Goal: Task Accomplishment & Management: Complete application form

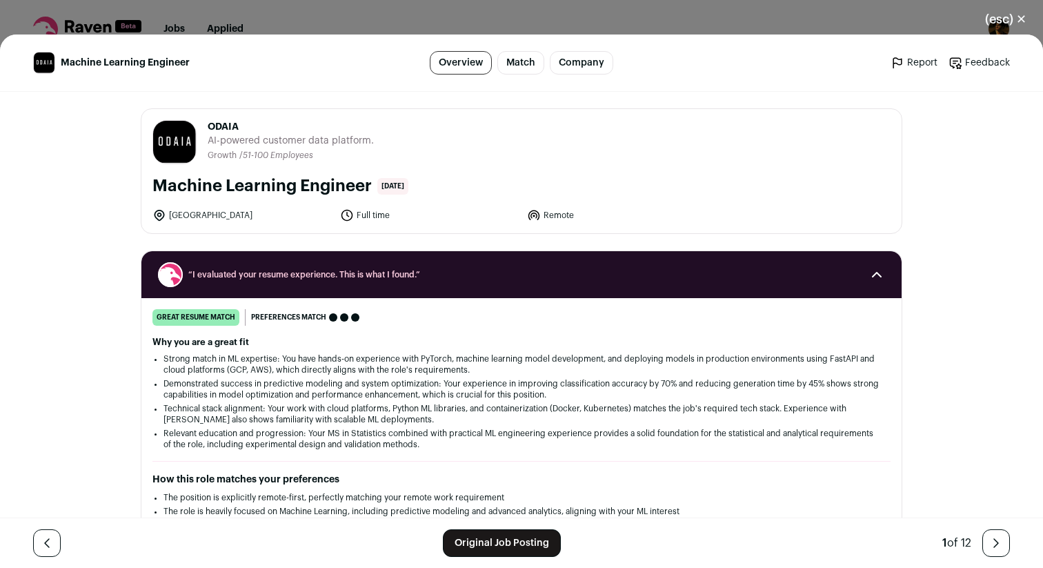
drag, startPoint x: 203, startPoint y: 121, endPoint x: 310, endPoint y: 121, distance: 107.6
click at [310, 121] on header "ODAIA [URL] Public / Private Private Valuation Unknown Company size 51-100 Foun…" at bounding box center [521, 142] width 738 height 44
copy span "ODAIA"
click at [1026, 17] on button "(esc) ✕" at bounding box center [1006, 19] width 75 height 30
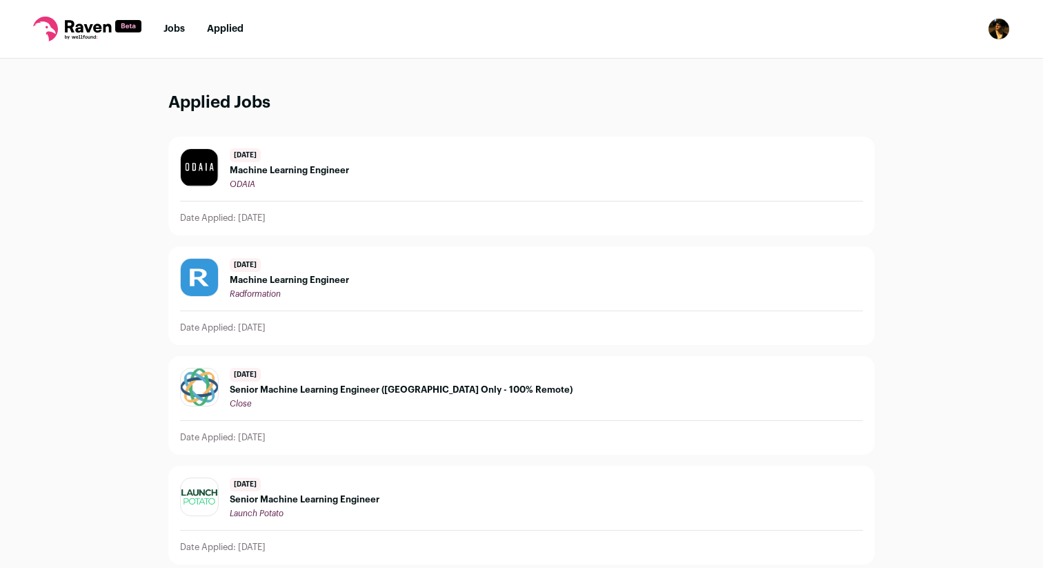
click at [171, 34] on li "Jobs" at bounding box center [173, 29] width 21 height 14
click at [176, 26] on link "Jobs" at bounding box center [173, 29] width 21 height 10
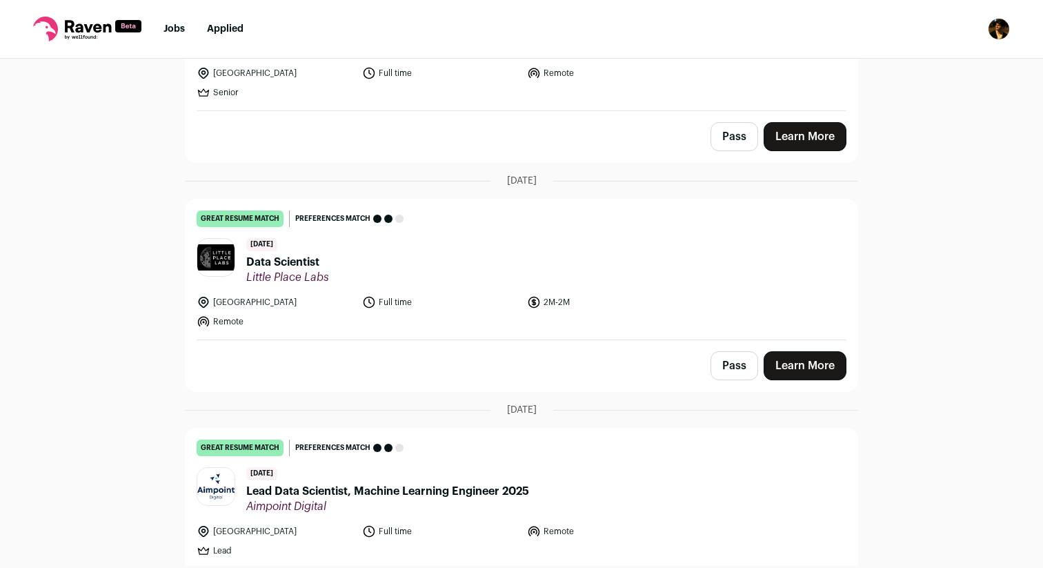
scroll to position [708, 0]
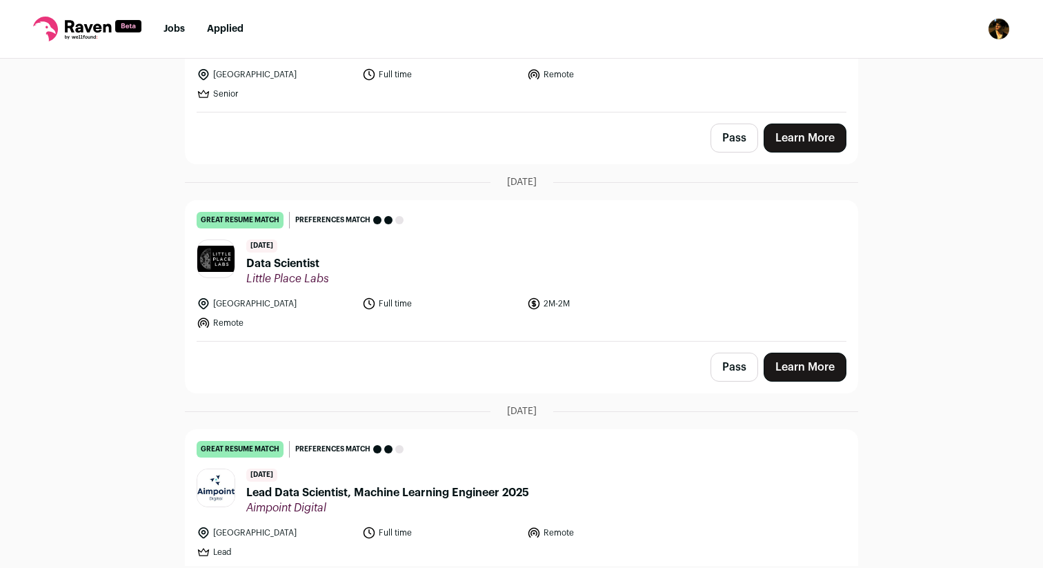
click at [342, 484] on span "Lead Data Scientist, Machine Learning Engineer 2025" at bounding box center [387, 492] width 283 height 17
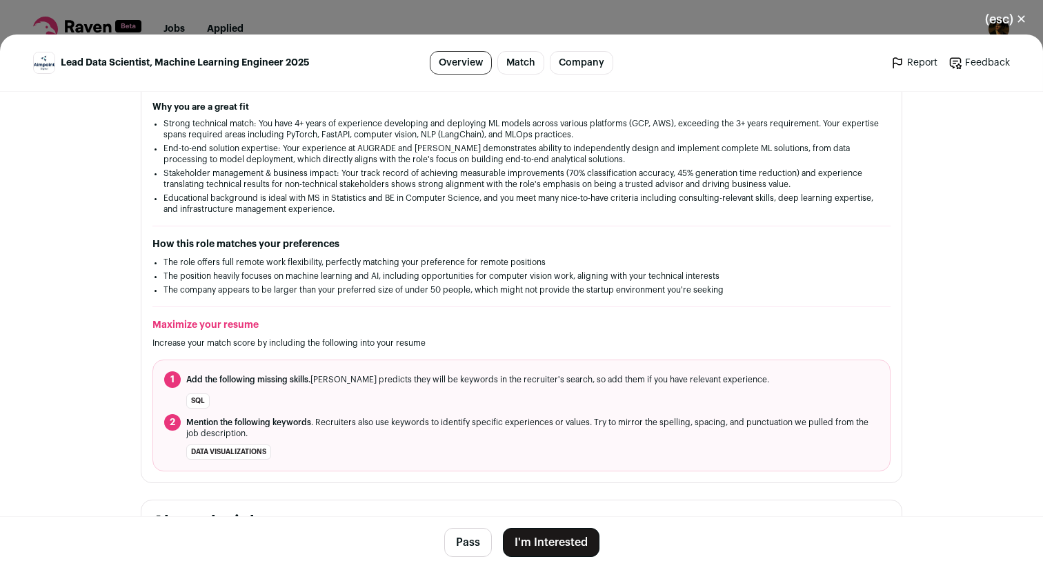
scroll to position [224, 0]
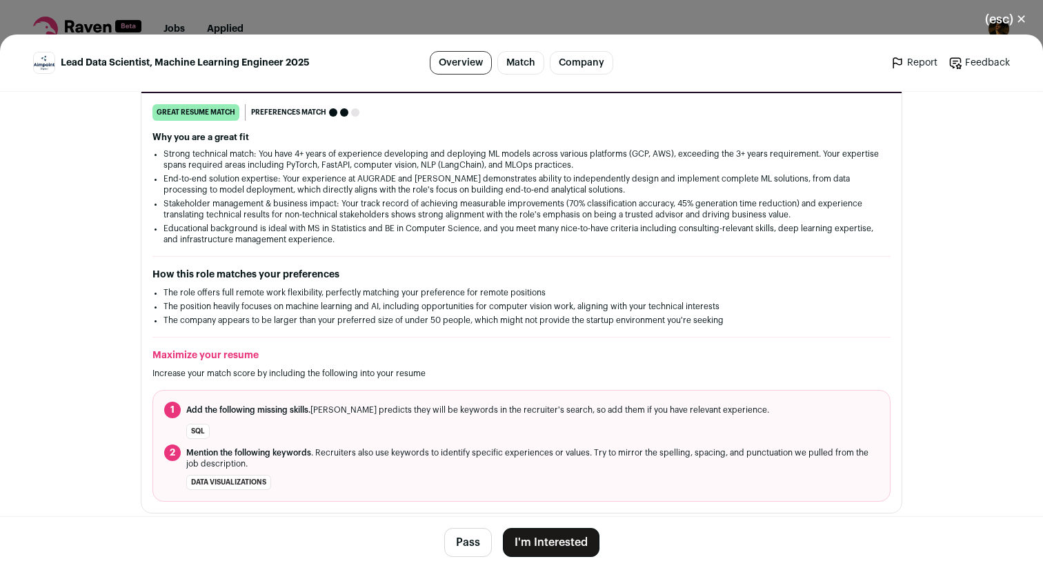
click at [573, 66] on link "Company" at bounding box center [581, 62] width 63 height 23
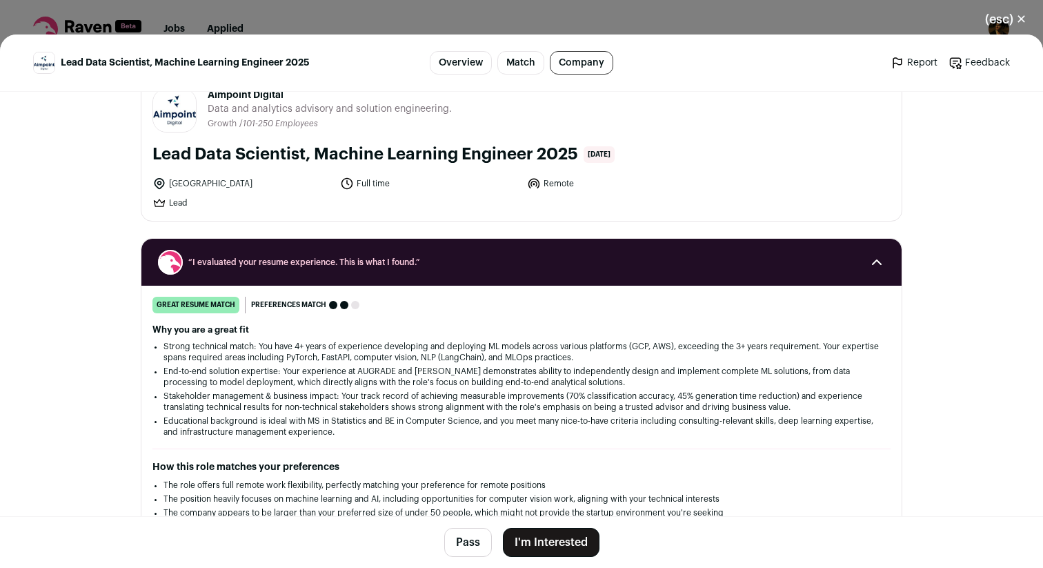
scroll to position [0, 0]
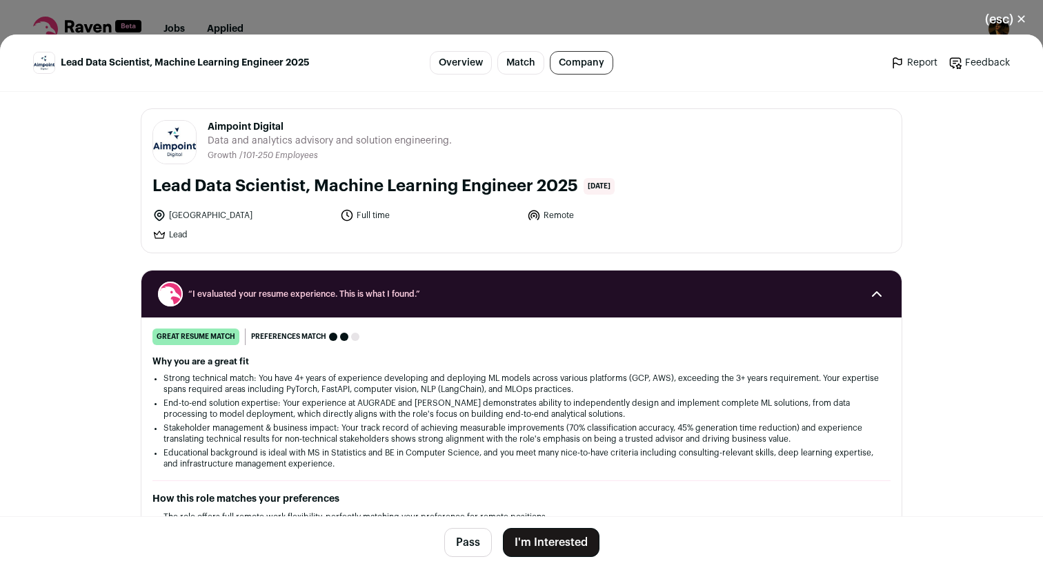
click at [549, 539] on button "I'm Interested" at bounding box center [551, 542] width 97 height 29
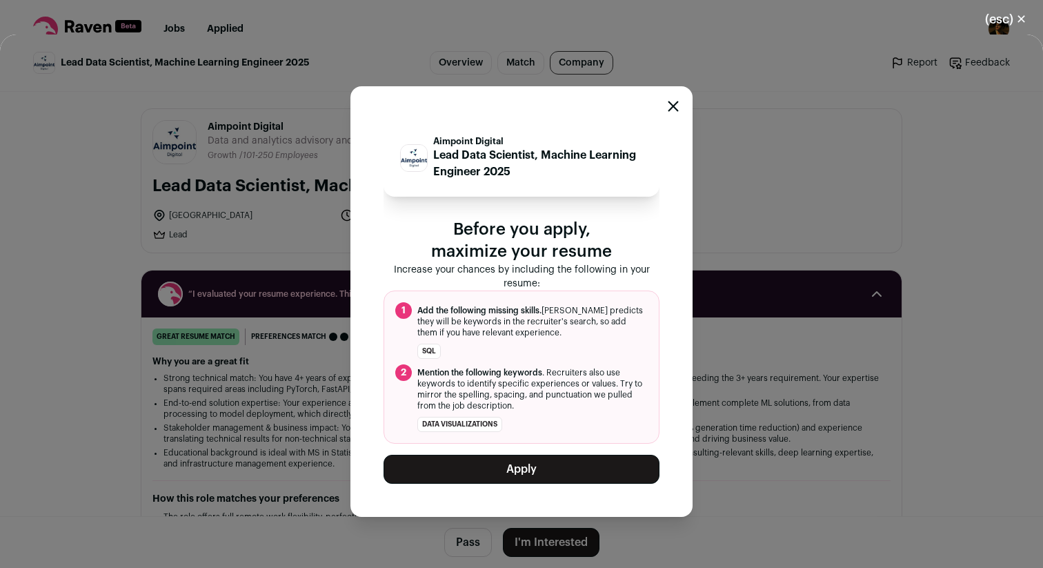
click at [500, 472] on button "Apply" at bounding box center [522, 469] width 276 height 29
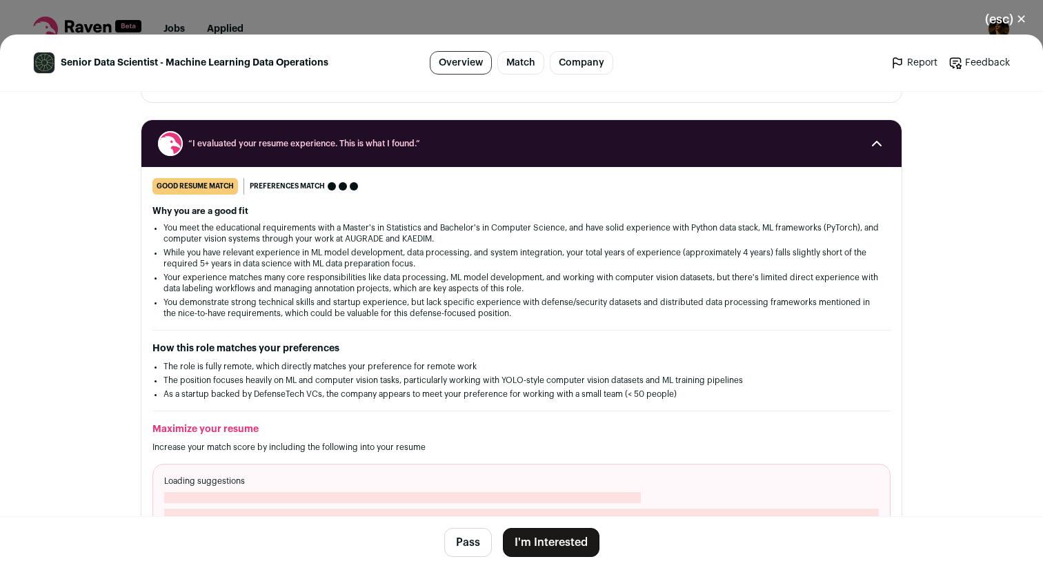
scroll to position [162, 0]
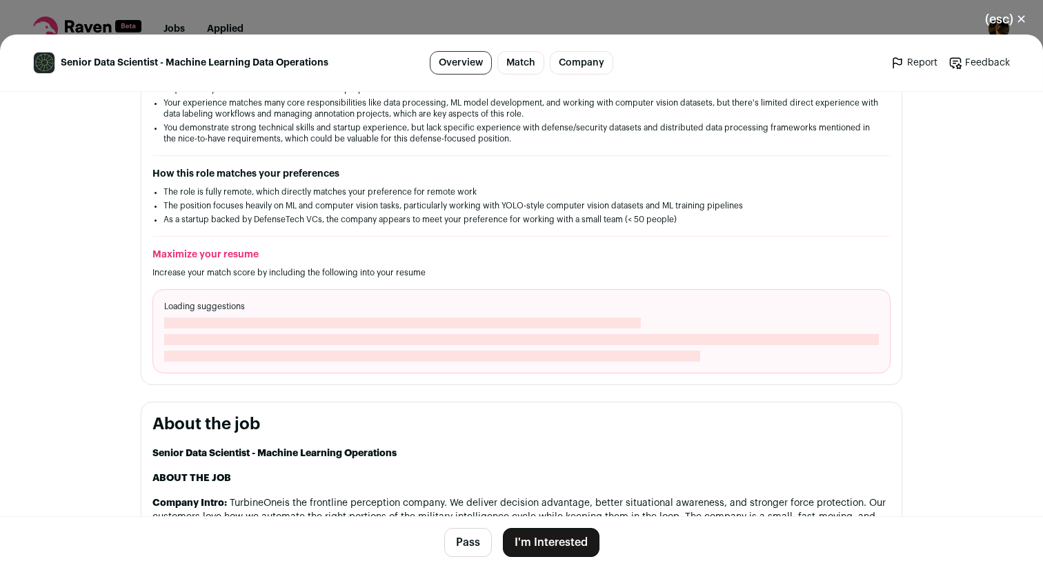
click at [576, 61] on link "Company" at bounding box center [581, 62] width 63 height 23
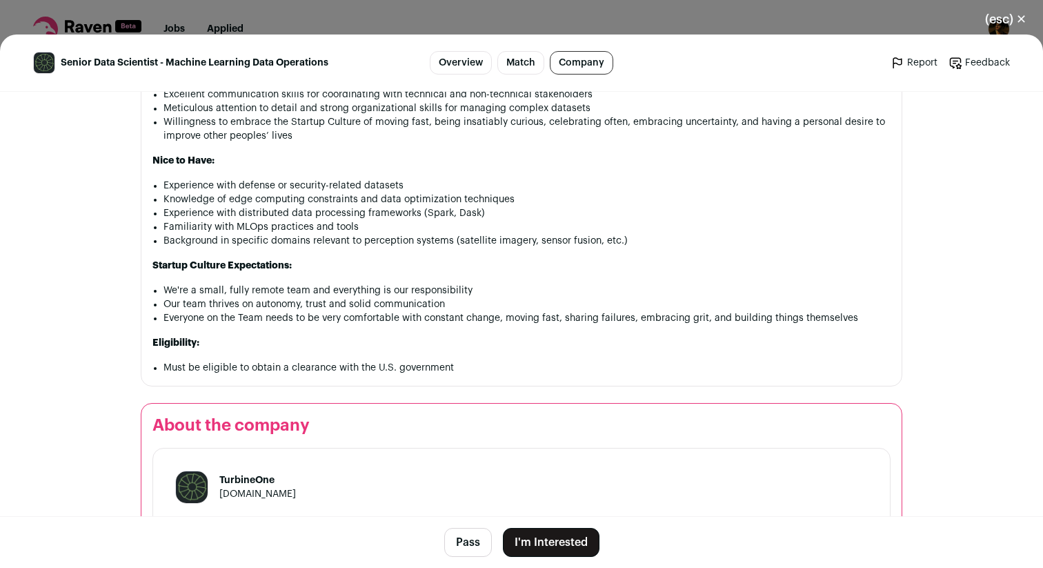
scroll to position [1279, 0]
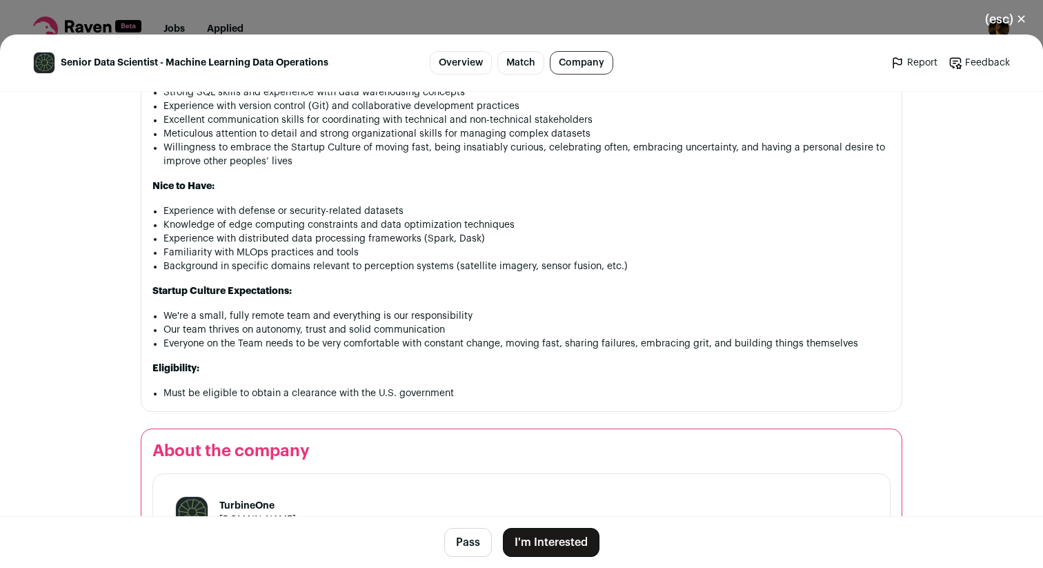
click at [1007, 23] on button "(esc) ✕" at bounding box center [1006, 19] width 75 height 30
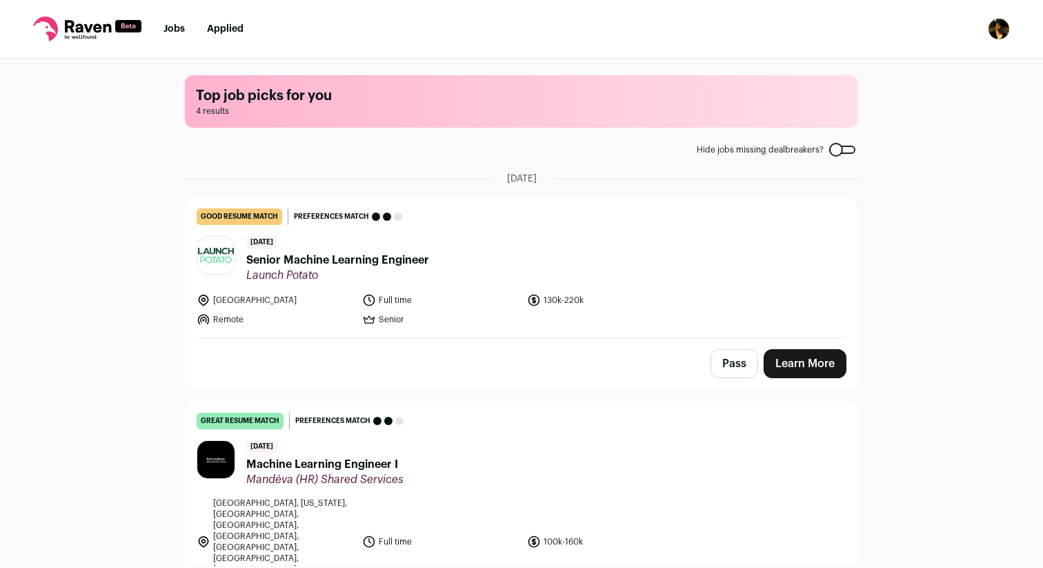
click at [177, 25] on link "Jobs" at bounding box center [173, 29] width 21 height 10
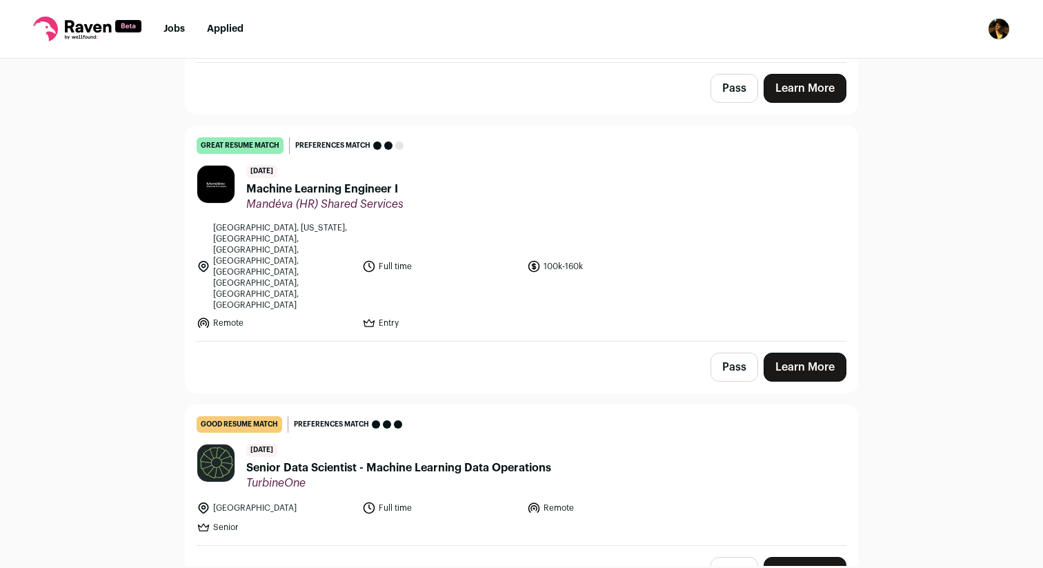
scroll to position [481, 0]
